Goal: Transaction & Acquisition: Purchase product/service

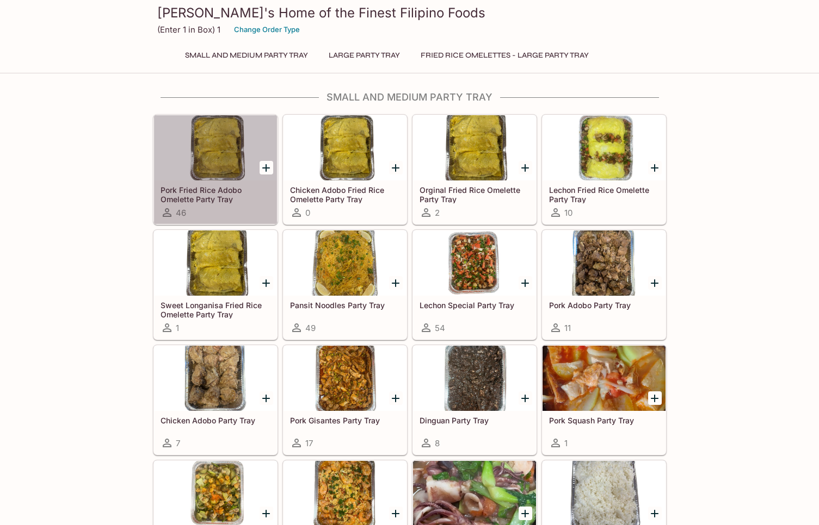
click at [212, 159] on div at bounding box center [215, 147] width 123 height 65
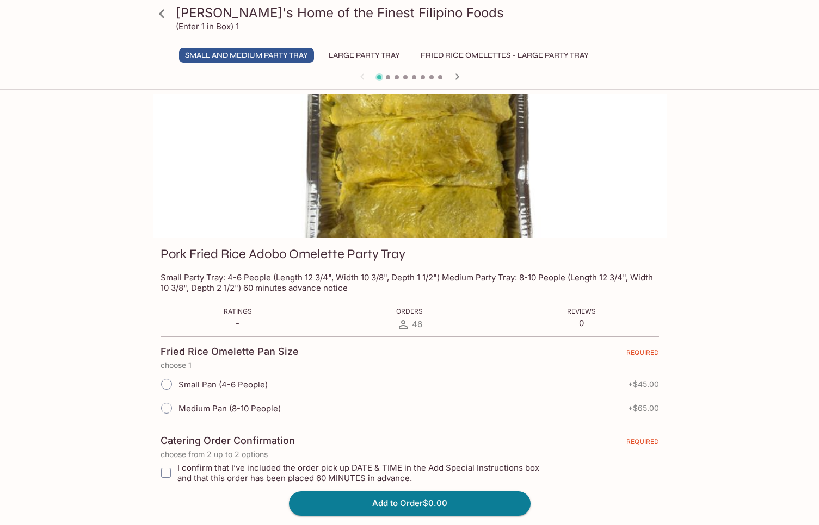
scroll to position [2, 0]
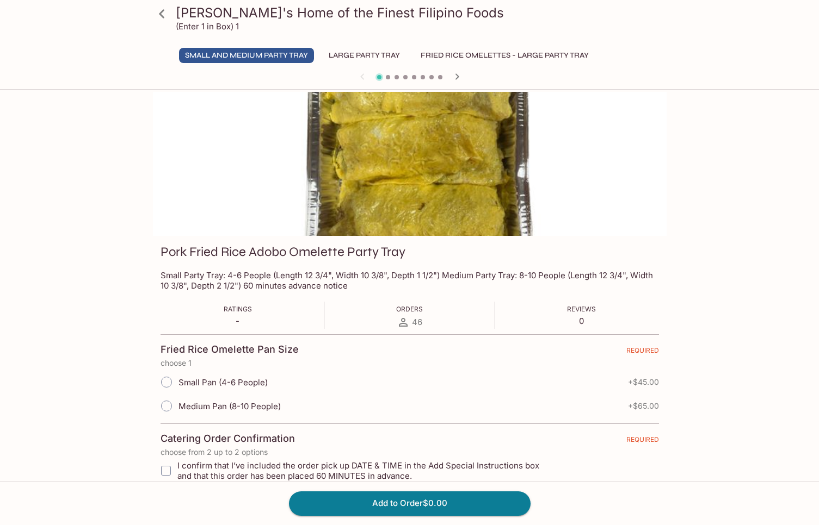
click at [468, 56] on button "Fried Rice Omelettes - Large Party Tray" at bounding box center [504, 55] width 180 height 15
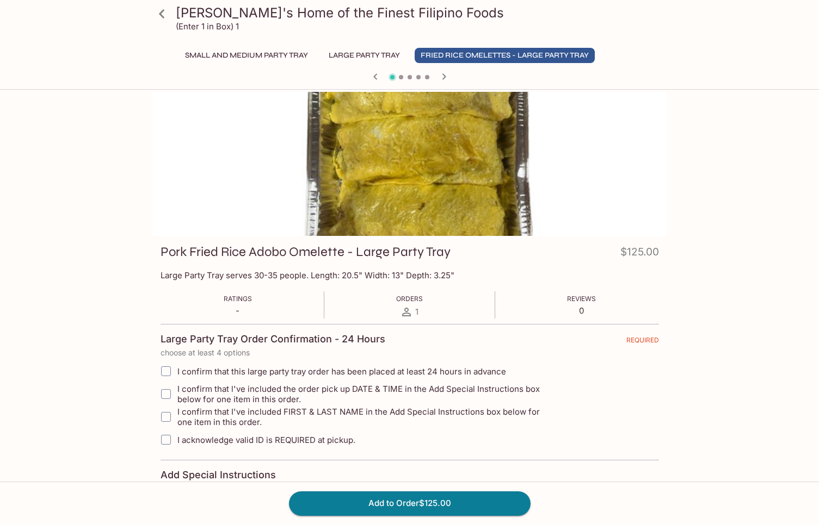
scroll to position [0, 0]
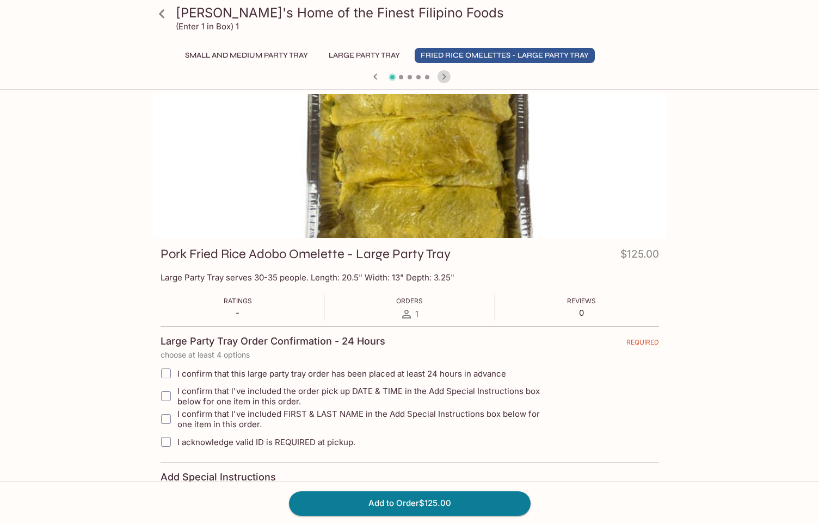
click at [444, 75] on icon "button" at bounding box center [443, 76] width 13 height 13
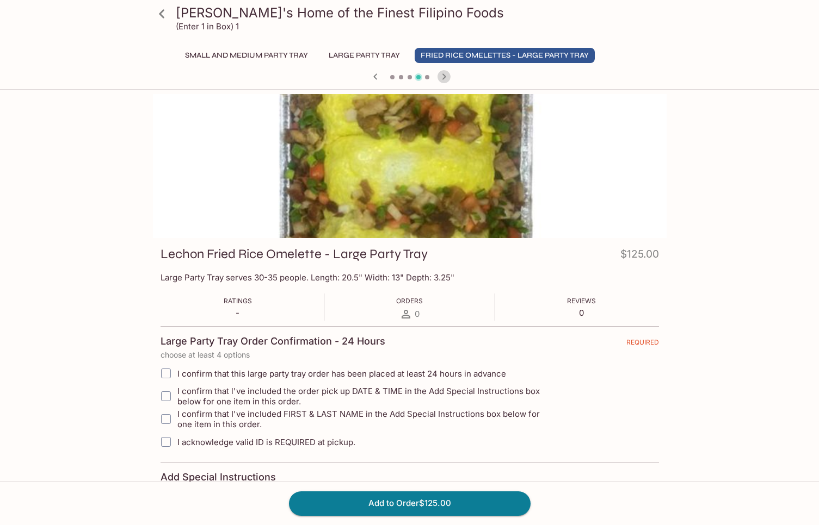
click at [444, 75] on icon "button" at bounding box center [443, 76] width 13 height 13
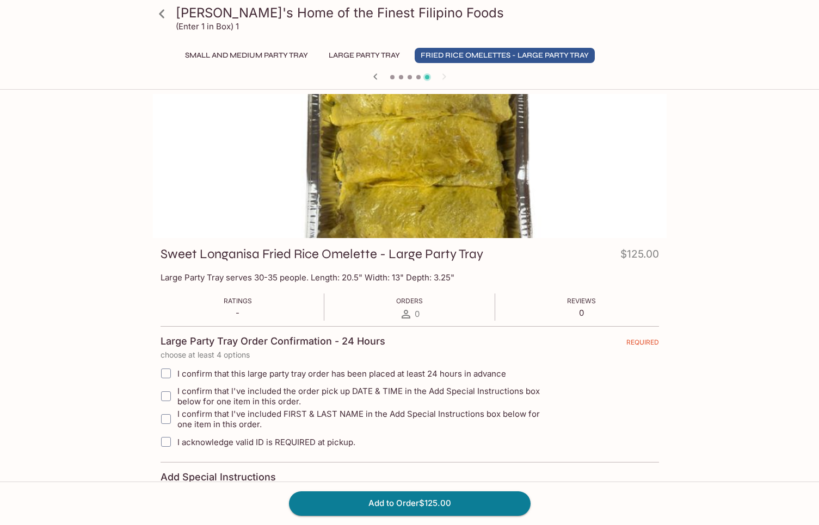
click at [365, 54] on button "Large Party Tray" at bounding box center [364, 55] width 83 height 15
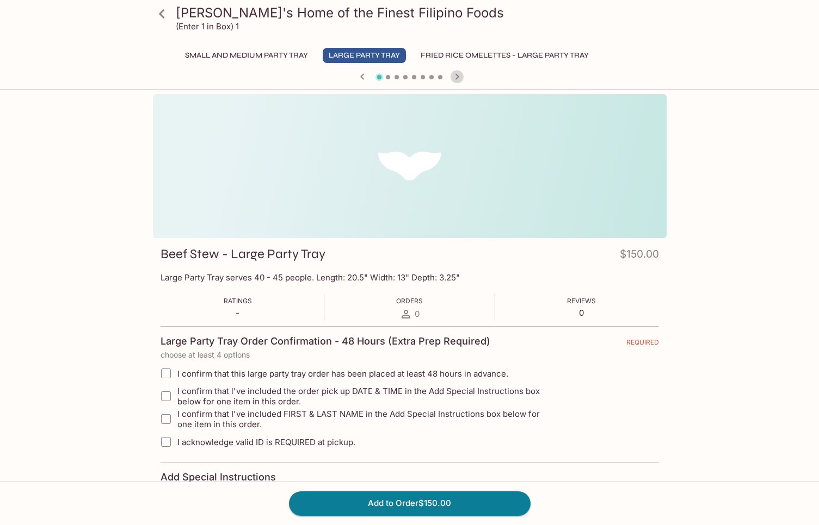
click at [460, 77] on icon "button" at bounding box center [456, 76] width 13 height 13
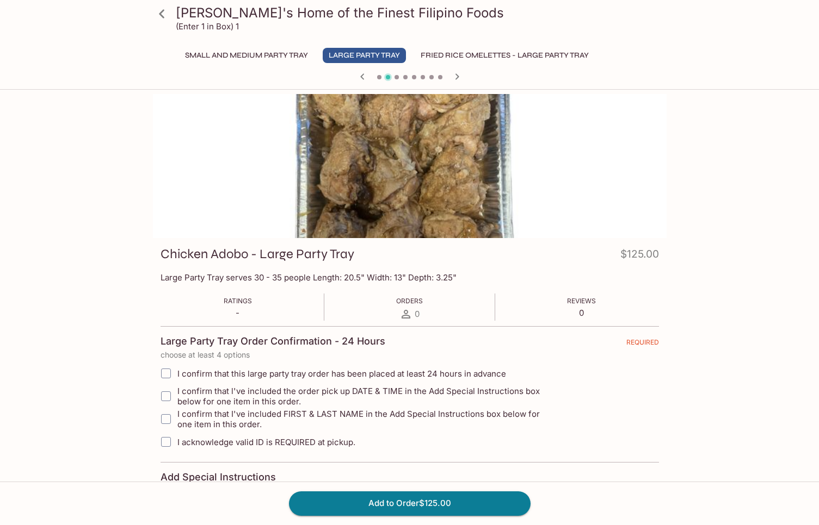
click at [460, 77] on icon "button" at bounding box center [456, 76] width 13 height 13
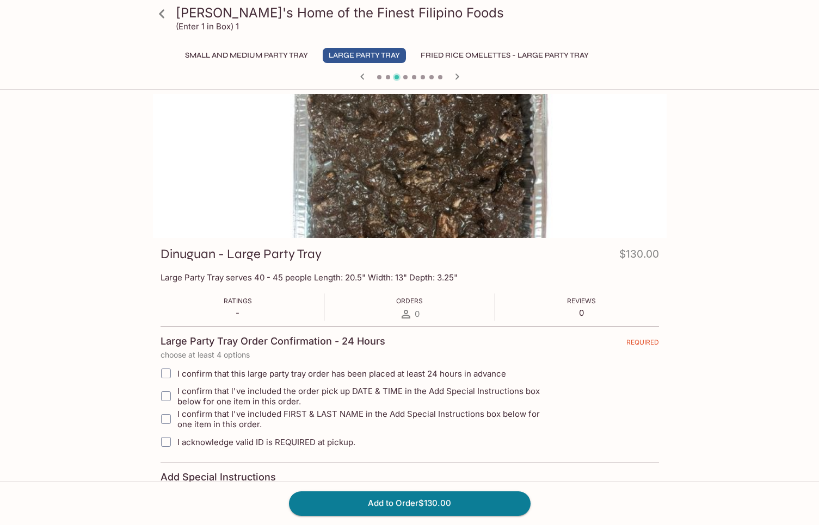
click at [460, 77] on icon "button" at bounding box center [456, 76] width 13 height 13
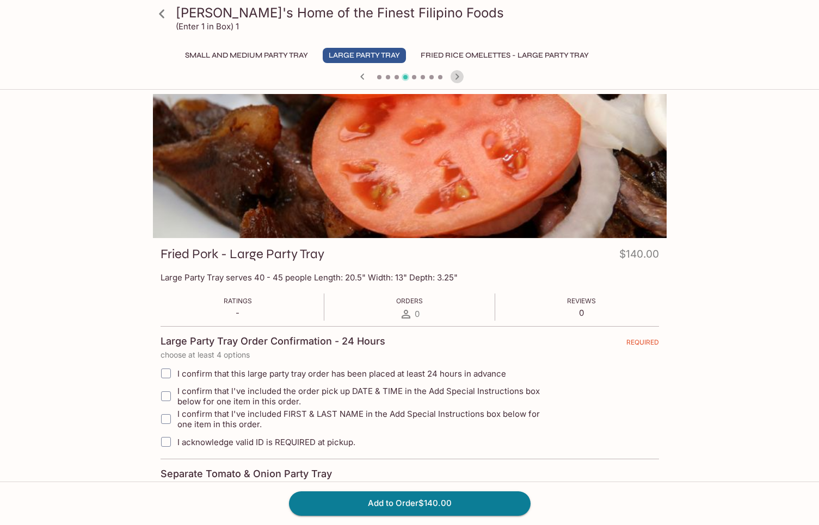
click at [460, 77] on icon "button" at bounding box center [456, 76] width 13 height 13
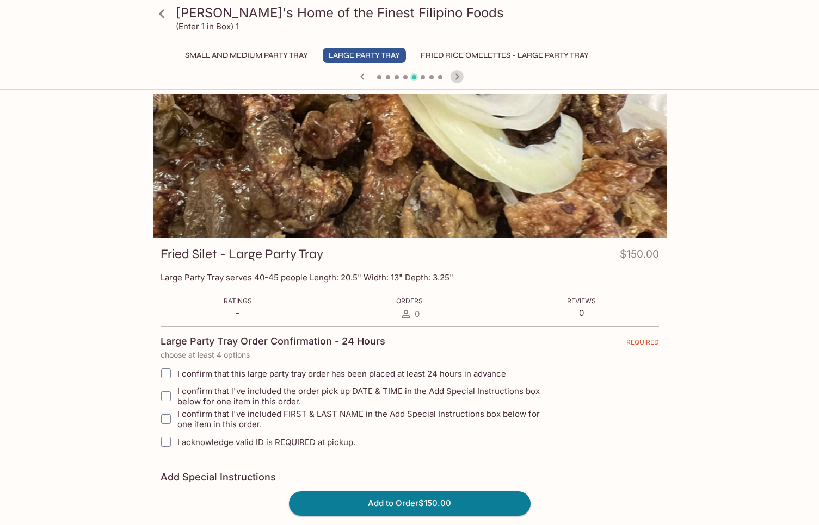
click at [460, 77] on icon "button" at bounding box center [456, 76] width 13 height 13
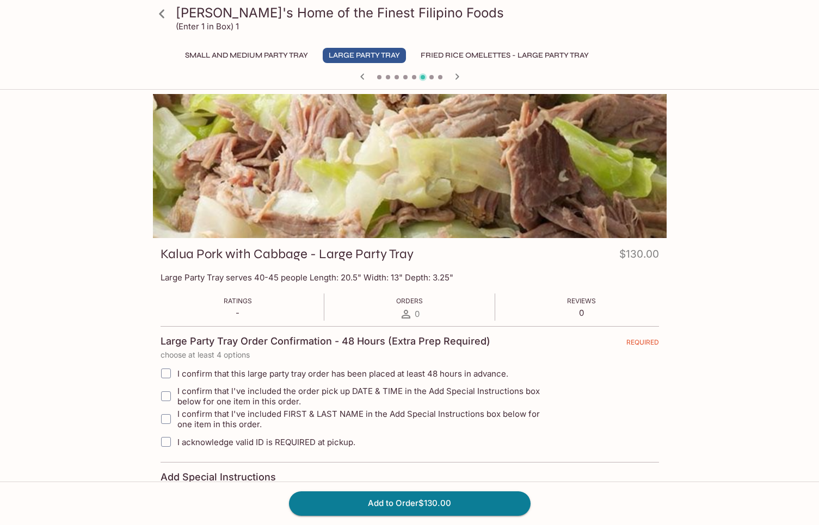
click at [460, 77] on icon "button" at bounding box center [456, 76] width 13 height 13
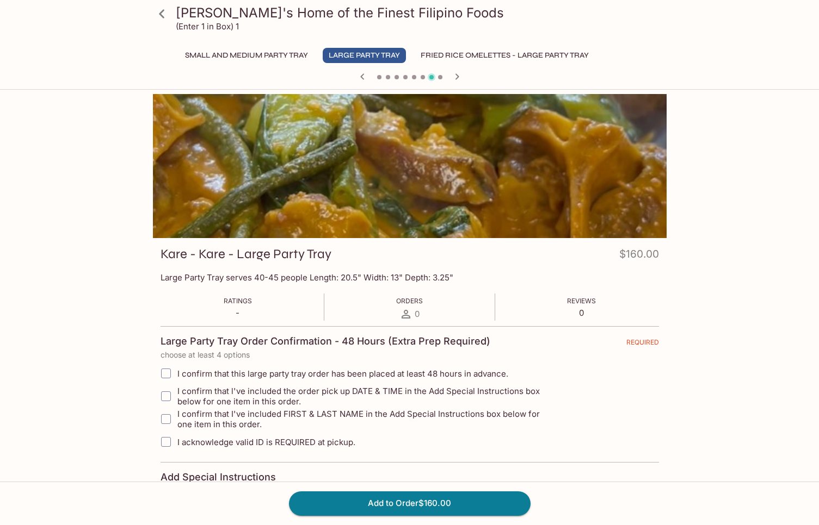
click at [460, 77] on icon "button" at bounding box center [456, 76] width 13 height 13
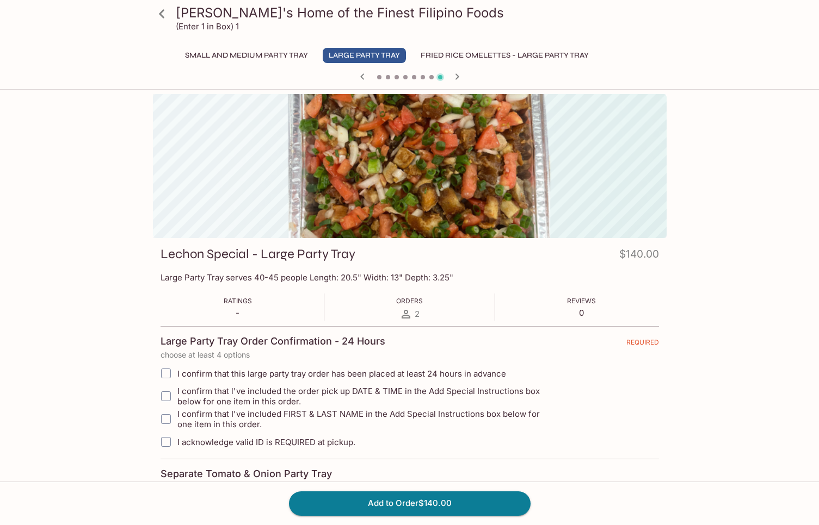
click at [460, 77] on icon "button" at bounding box center [456, 76] width 13 height 13
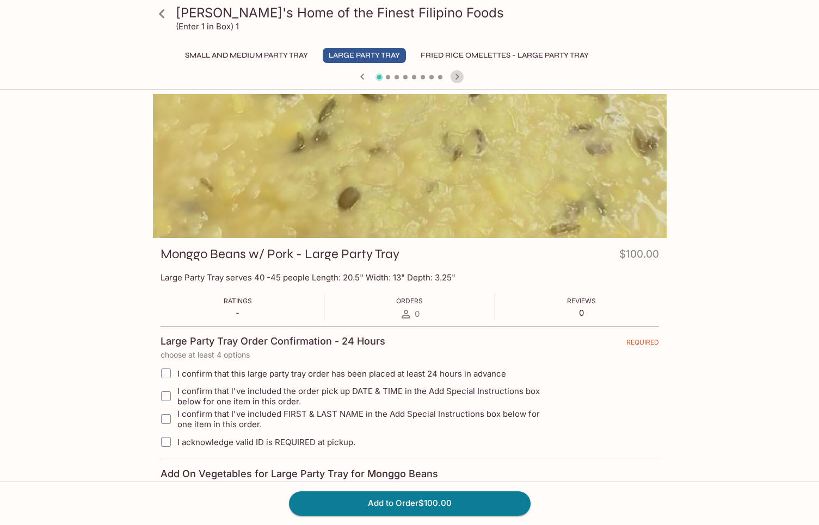
click at [460, 77] on icon "button" at bounding box center [456, 76] width 13 height 13
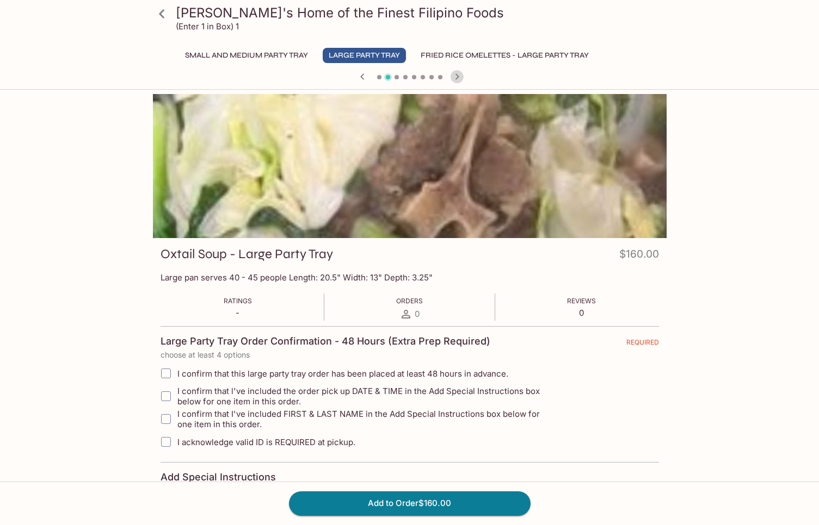
click at [460, 77] on icon "button" at bounding box center [456, 76] width 13 height 13
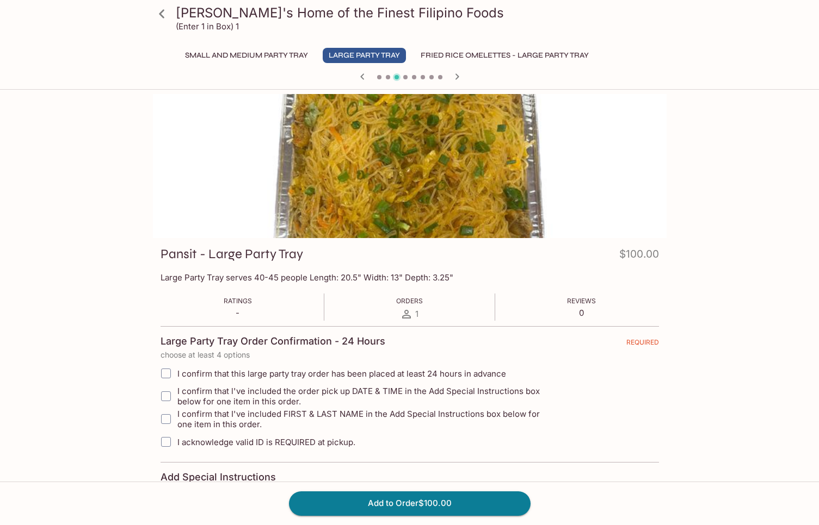
click at [270, 59] on button "Small and Medium Party Tray" at bounding box center [246, 55] width 135 height 15
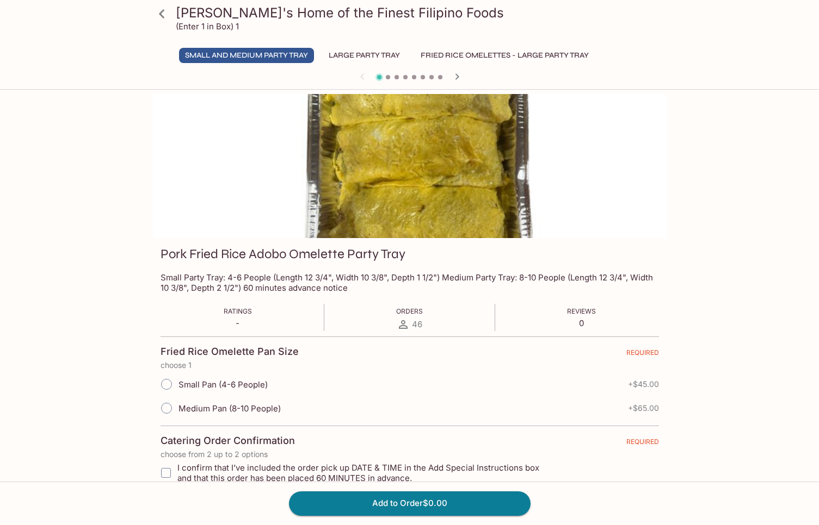
click at [458, 75] on icon "button" at bounding box center [456, 76] width 13 height 13
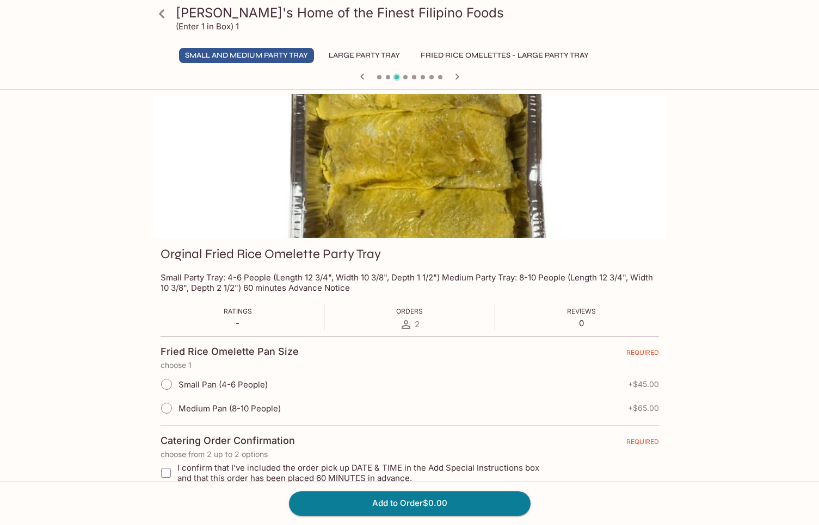
click at [458, 75] on icon "button" at bounding box center [456, 76] width 13 height 13
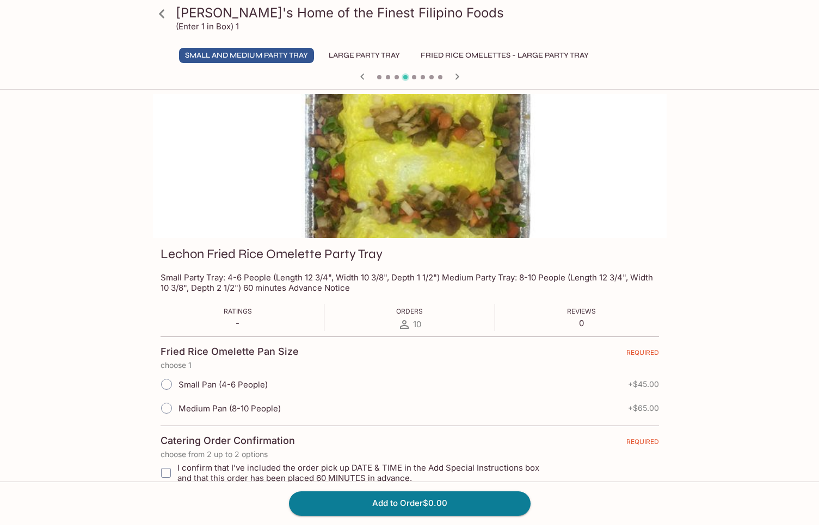
click at [458, 75] on icon "button" at bounding box center [456, 76] width 13 height 13
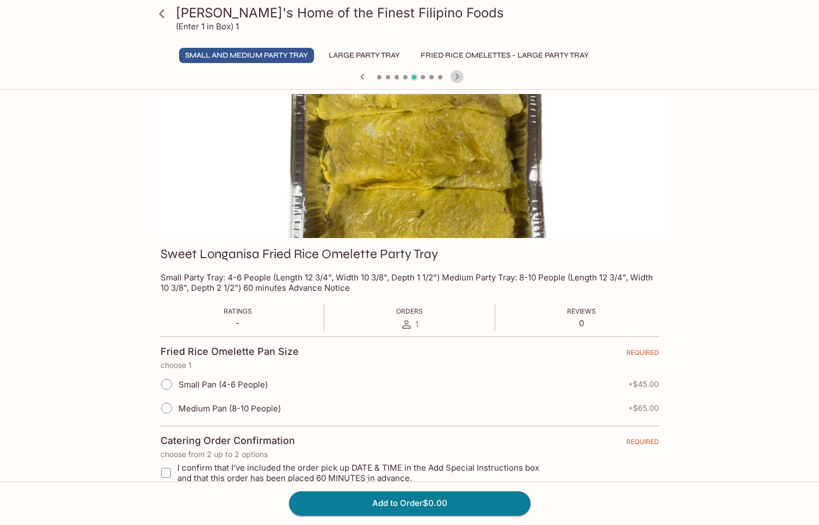
click at [458, 75] on icon "button" at bounding box center [456, 76] width 13 height 13
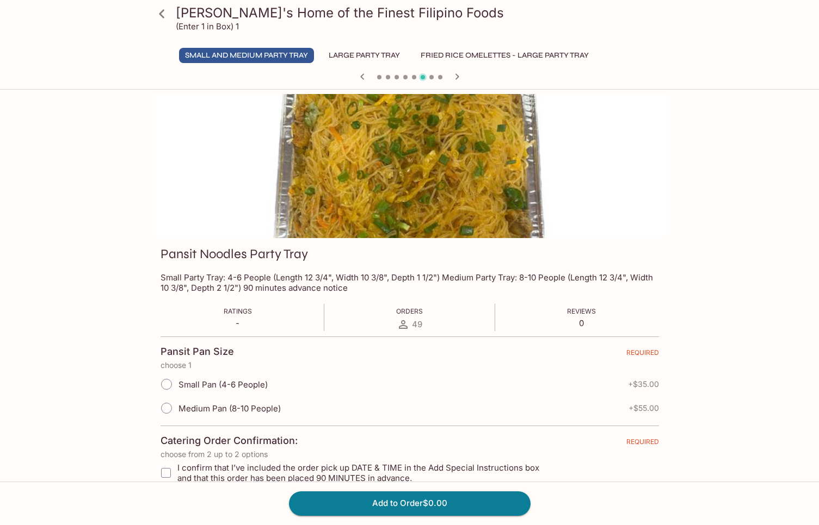
click at [360, 75] on icon "button" at bounding box center [362, 76] width 13 height 13
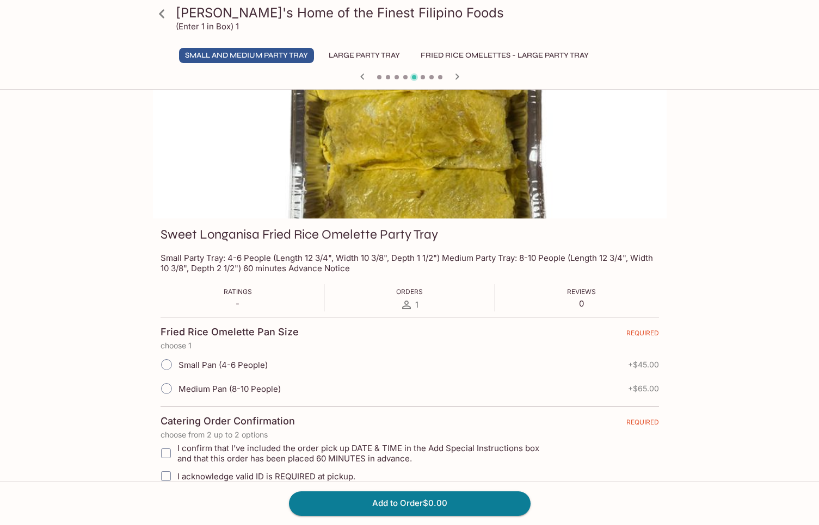
scroll to position [45, 0]
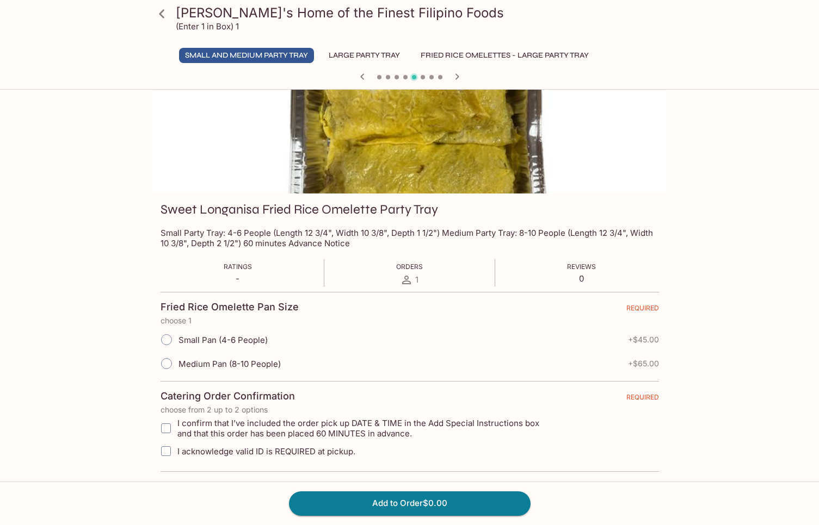
click at [458, 77] on icon "button" at bounding box center [457, 76] width 4 height 6
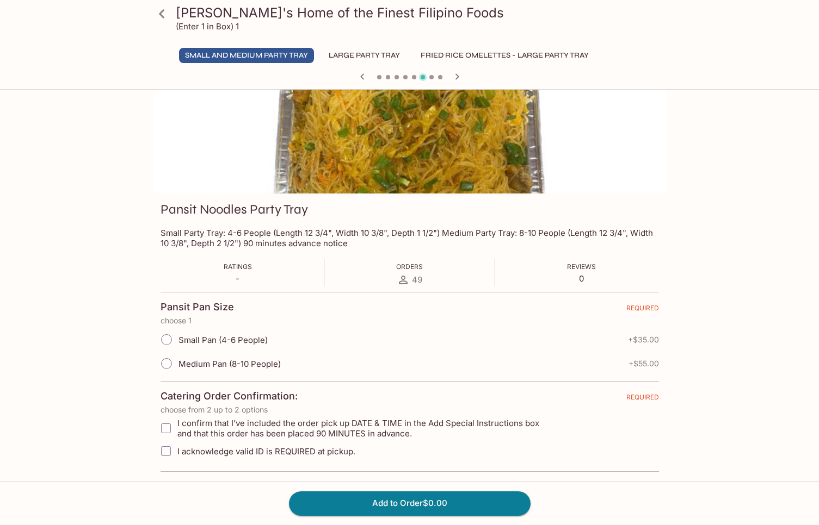
scroll to position [0, 0]
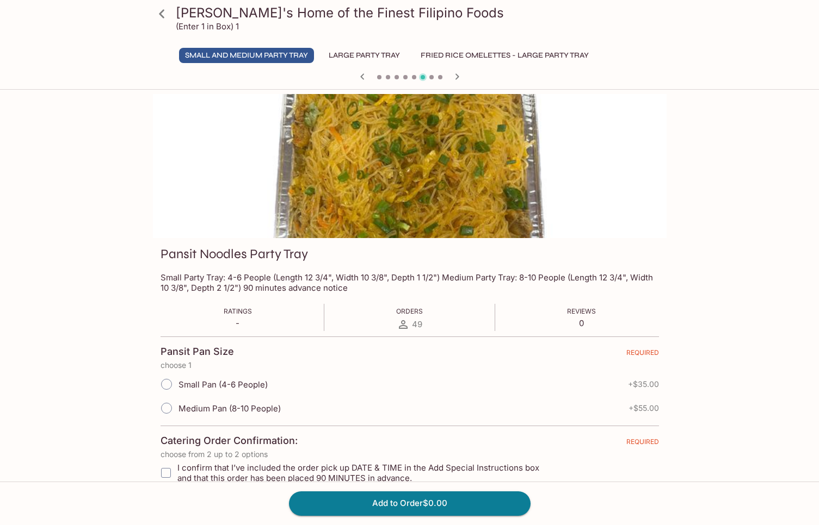
click at [361, 77] on icon "button" at bounding box center [362, 76] width 4 height 6
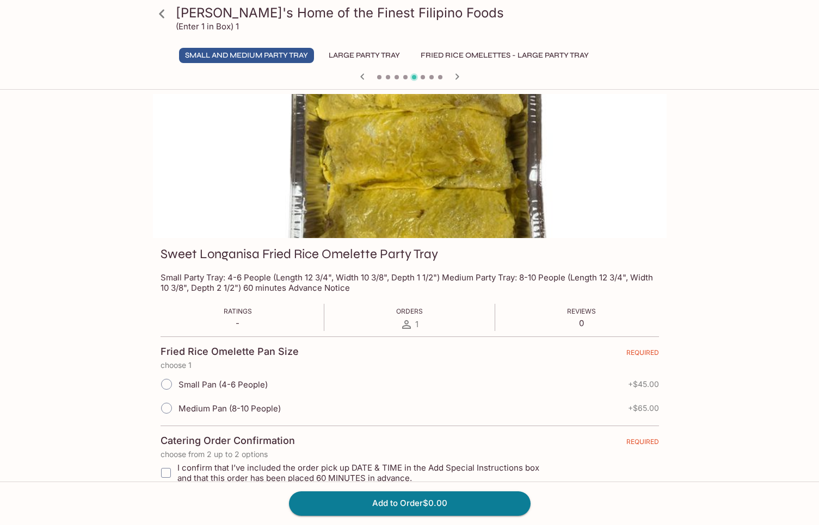
click at [457, 75] on icon "button" at bounding box center [456, 76] width 13 height 13
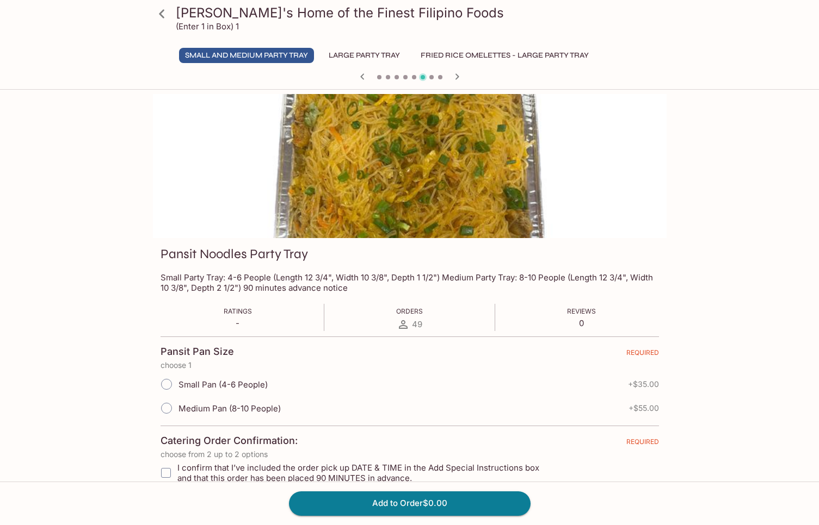
click at [457, 75] on icon "button" at bounding box center [456, 76] width 13 height 13
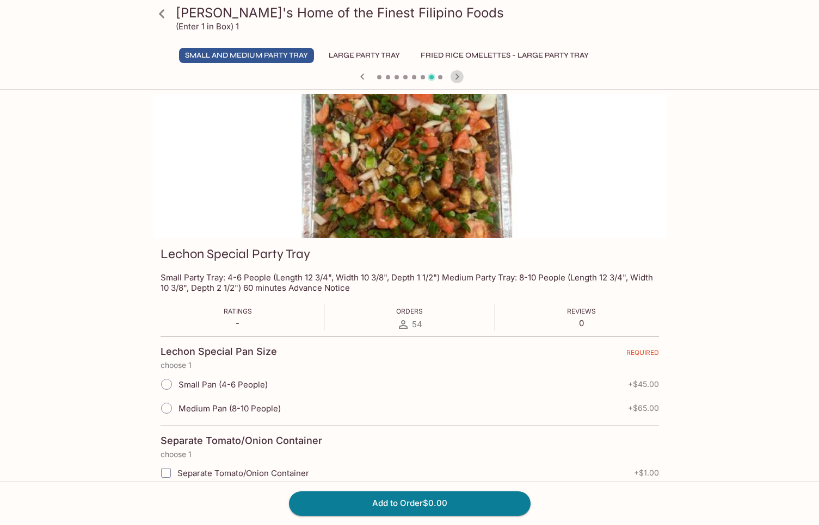
click at [457, 75] on icon "button" at bounding box center [456, 76] width 13 height 13
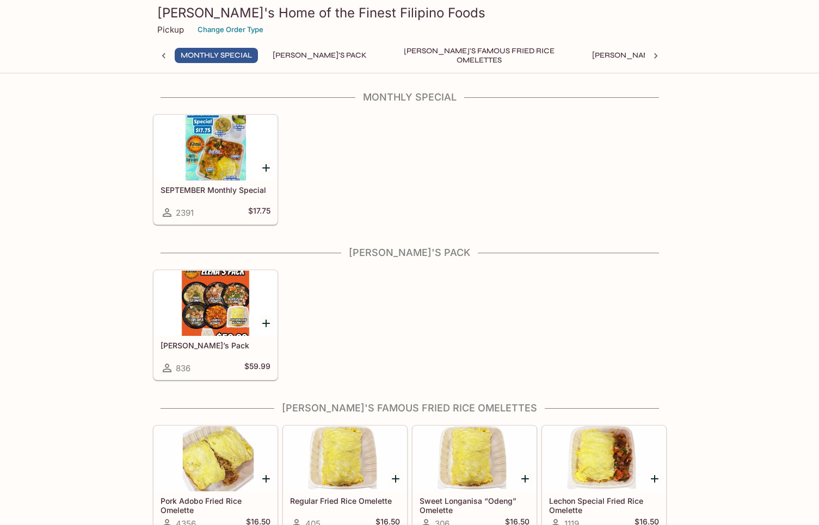
click at [302, 53] on button "Elena's Pack" at bounding box center [320, 55] width 106 height 15
